Goal: Navigation & Orientation: Find specific page/section

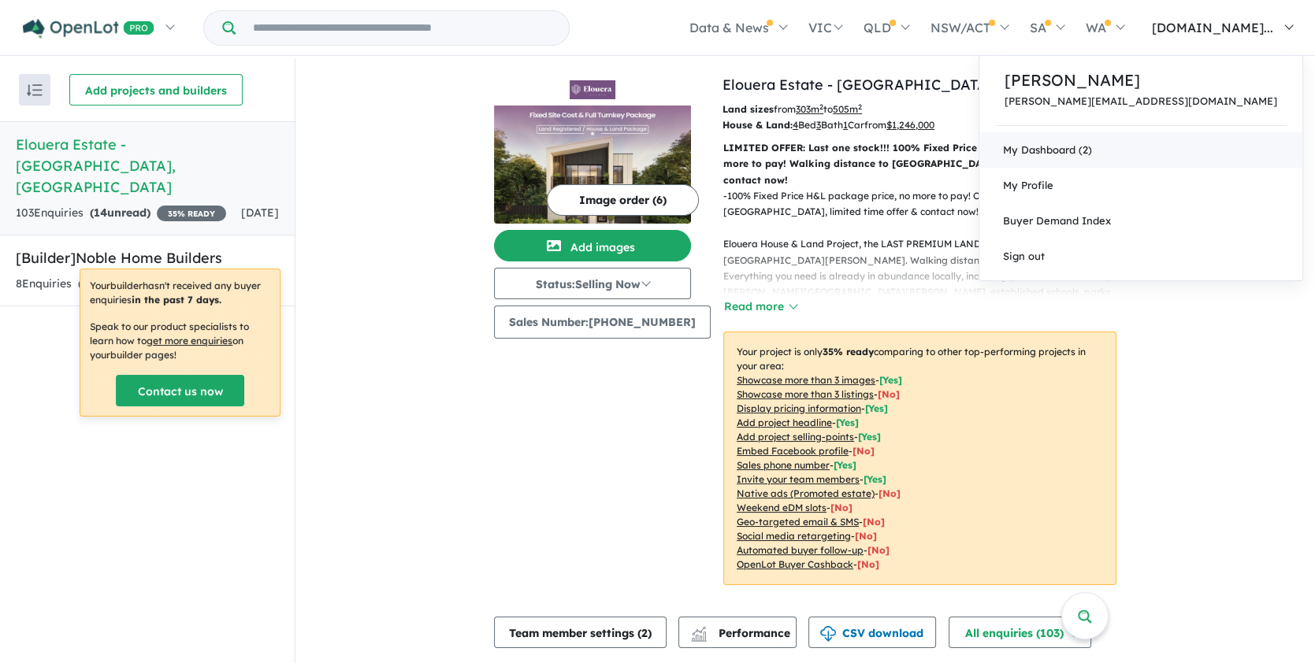
click at [1161, 147] on link "My Dashboard (2)" at bounding box center [1140, 149] width 323 height 35
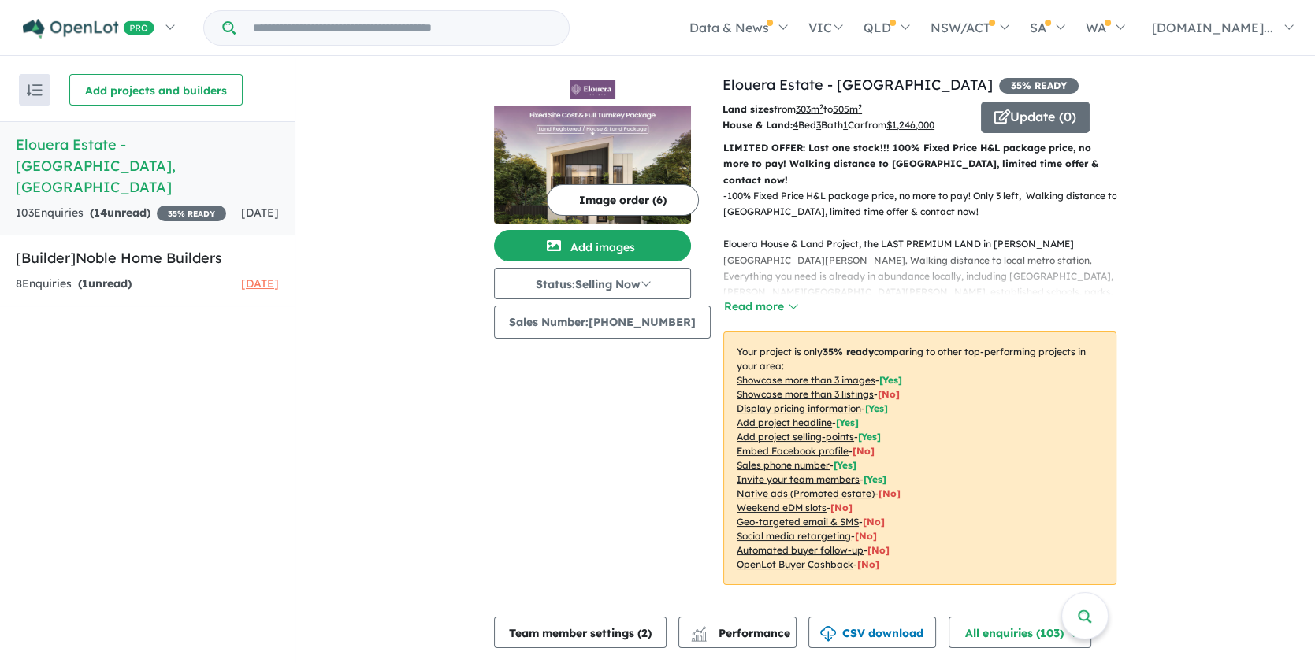
click at [212, 204] on div "103 Enquir ies ( 14 unread) 35 % READY" at bounding box center [121, 213] width 210 height 19
click at [150, 206] on strong "( 14 unread)" at bounding box center [120, 213] width 61 height 14
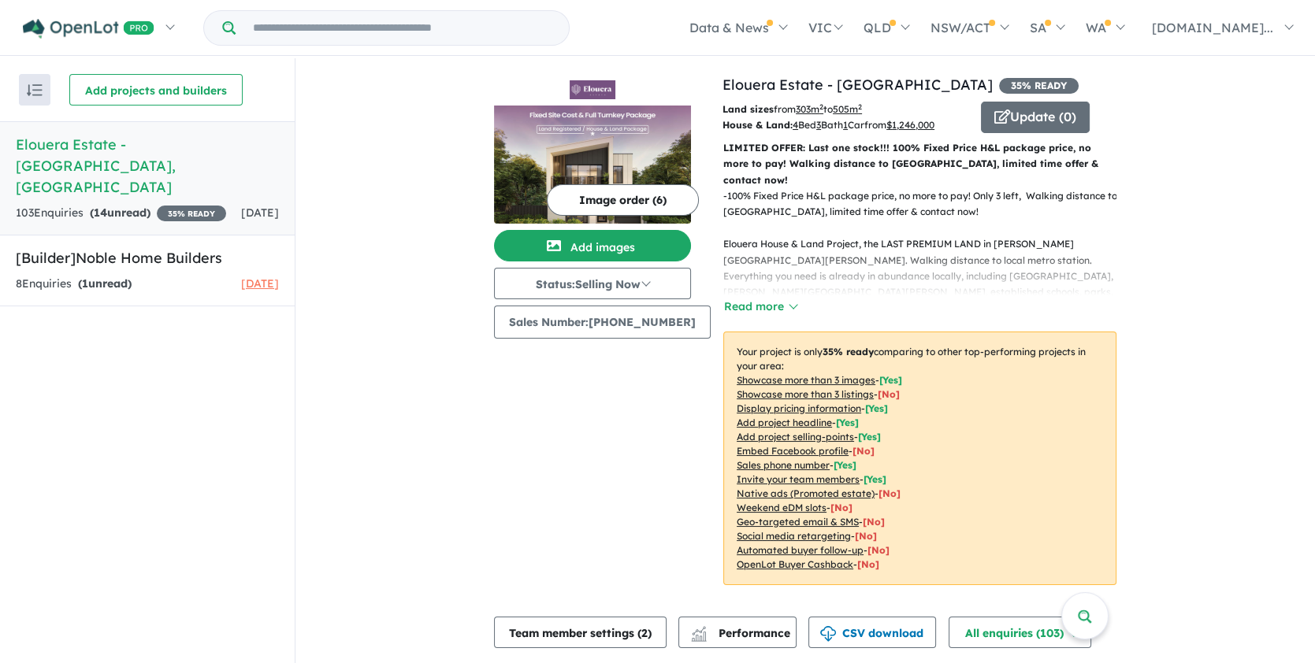
click at [752, 308] on button "Read more" at bounding box center [760, 307] width 74 height 18
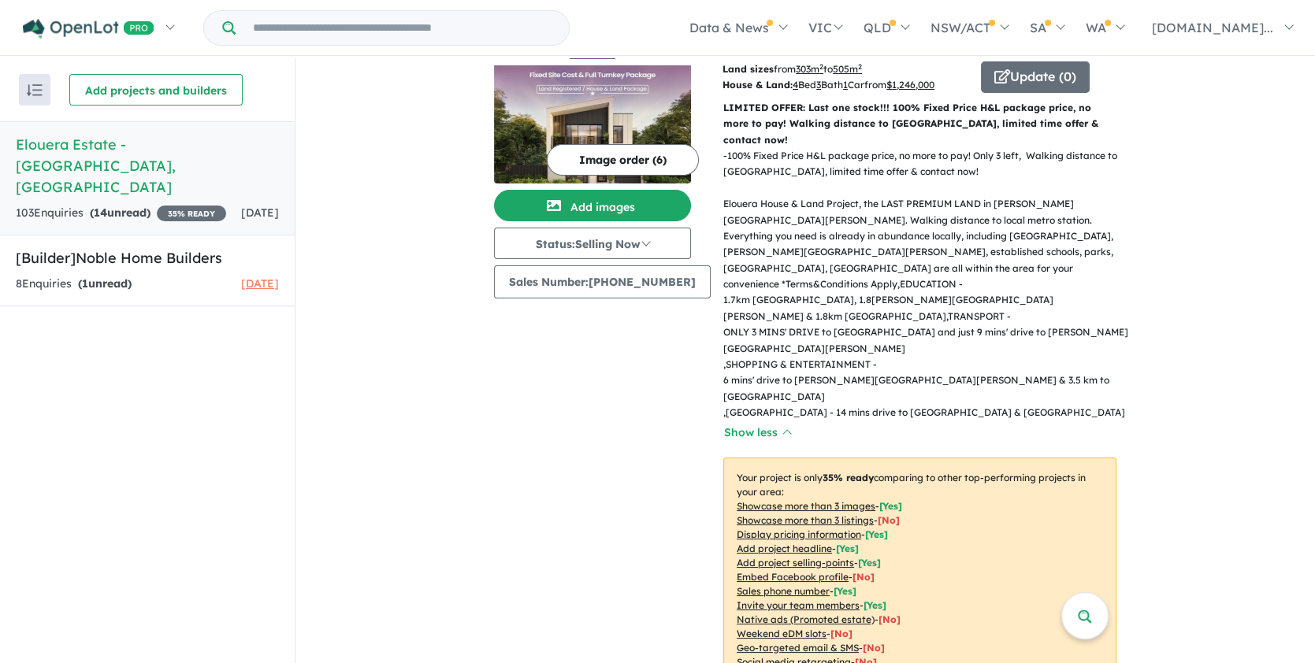
scroll to position [210, 0]
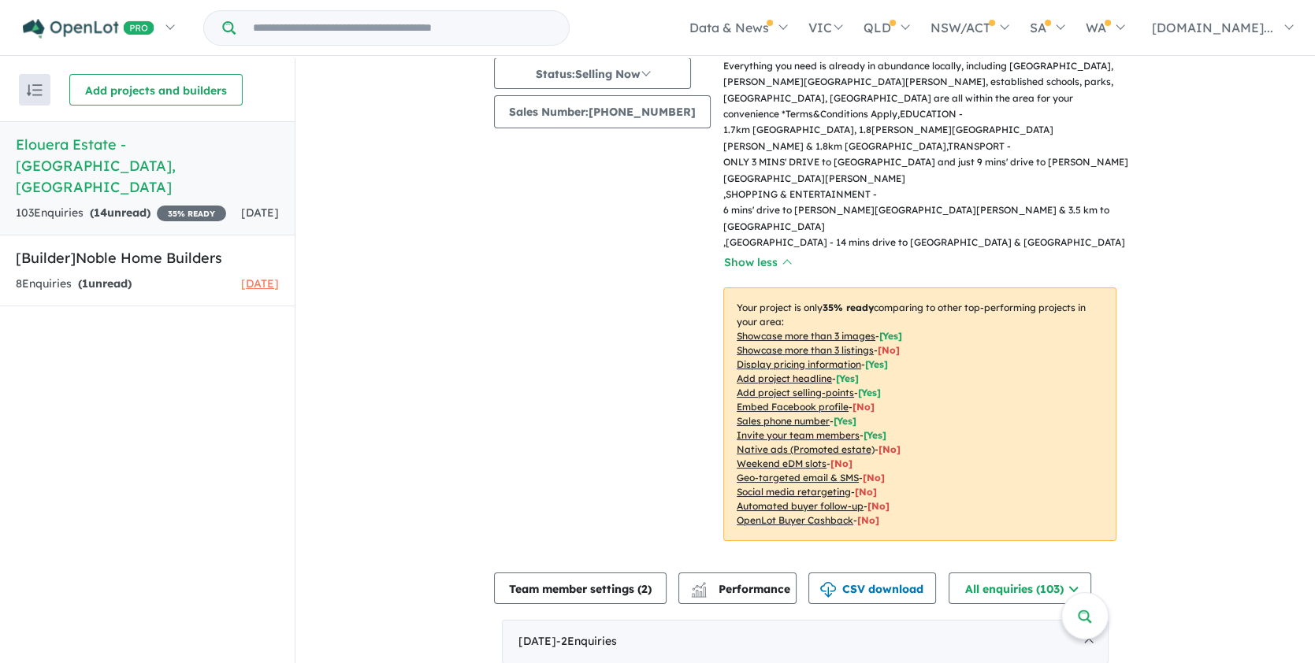
click at [620, 136] on div "Image order ( 6 ) Add images Status: Selling Now In Planning Coming Soon Sellin…" at bounding box center [608, 212] width 228 height 697
click at [601, 183] on div "Image order ( 6 ) Add images Status: Selling Now In Planning Coming Soon Sellin…" at bounding box center [608, 212] width 228 height 697
click at [884, 252] on div "- 100% Fixed Price H&L package price, no more to pay! Only 3 left, Walking dist…" at bounding box center [914, 125] width 406 height 295
click at [561, 173] on div "Image order ( 6 ) Add images Status: Selling Now In Planning Coming Soon Sellin…" at bounding box center [608, 212] width 228 height 697
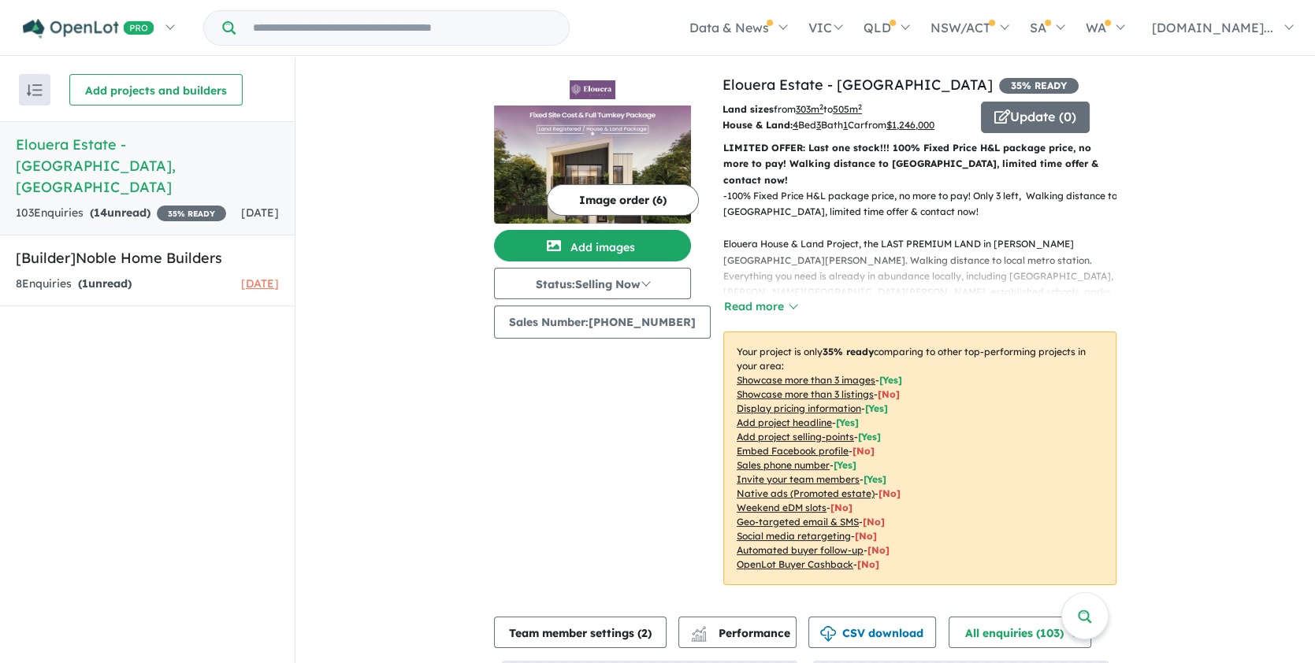
scroll to position [65, 0]
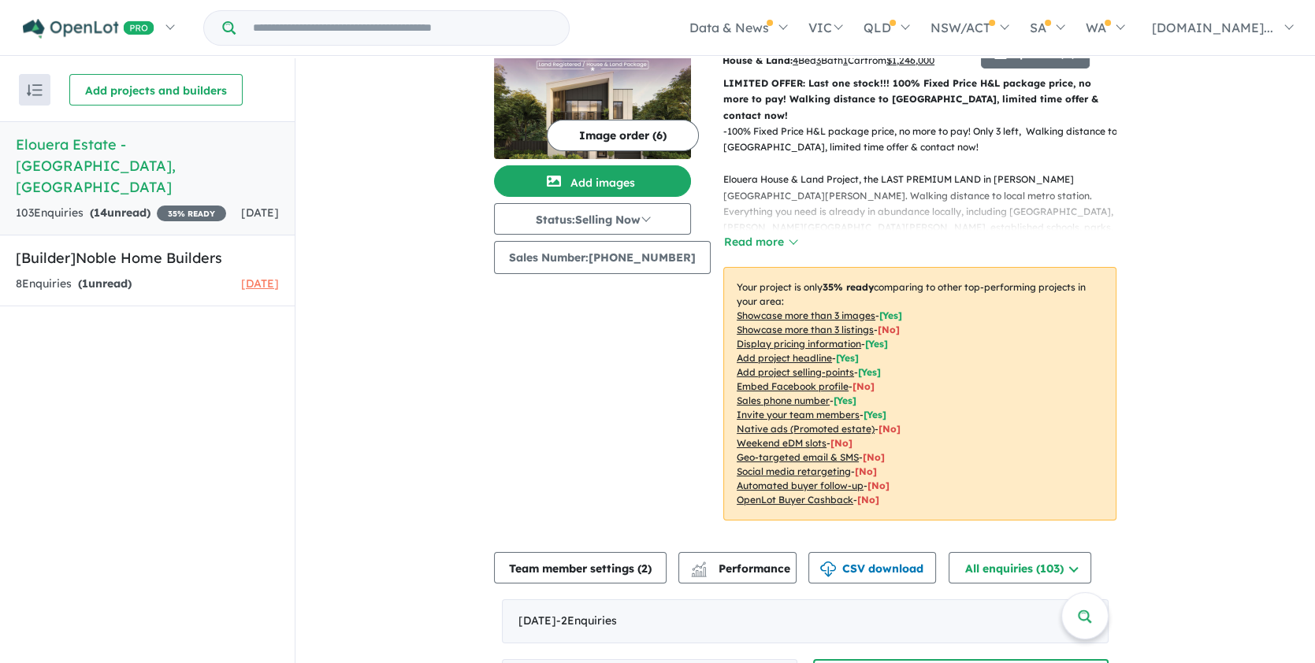
click at [609, 288] on div "Image order ( 6 ) Add images Status: Selling Now In Planning Coming Soon Sellin…" at bounding box center [608, 274] width 228 height 530
click at [591, 288] on div "Image order ( 6 ) Add images Status: Selling Now In Planning Coming Soon Sellin…" at bounding box center [608, 274] width 228 height 530
click at [383, 25] on input "Try estate name, suburb, builder or developer" at bounding box center [402, 28] width 327 height 34
type input "*"
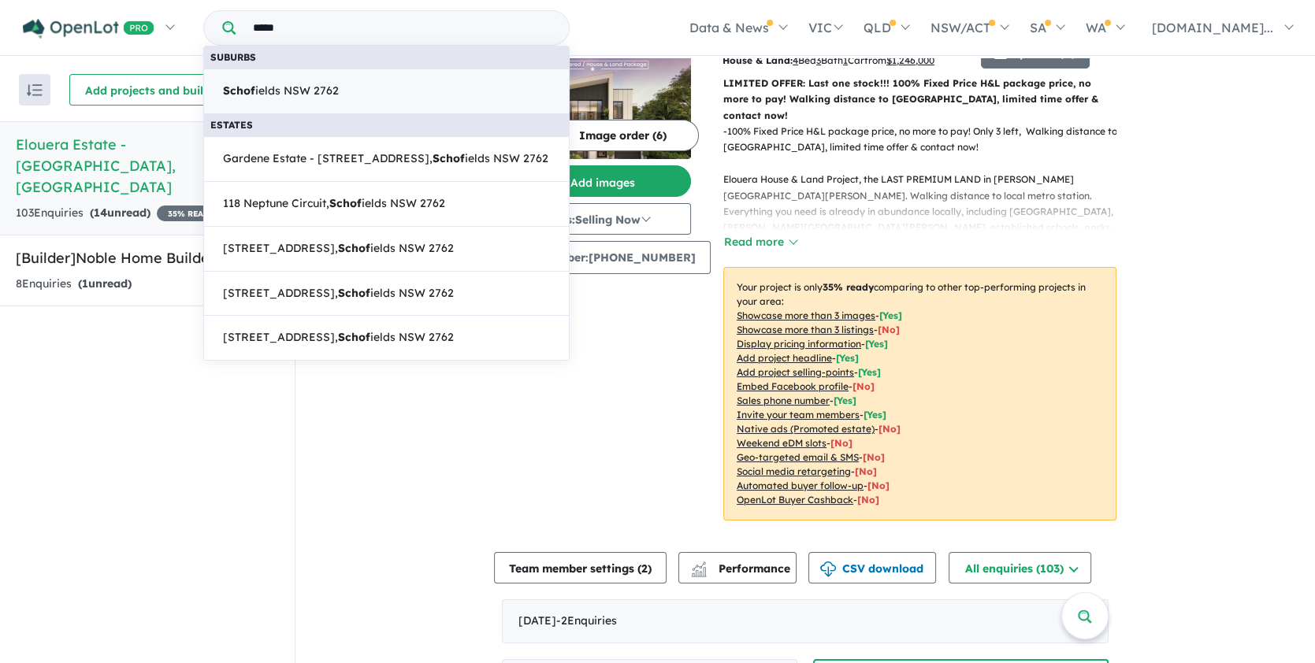
type input "*****"
click at [282, 92] on span "Schof ields NSW 2762" at bounding box center [281, 91] width 116 height 19
